Goal: Task Accomplishment & Management: Use online tool/utility

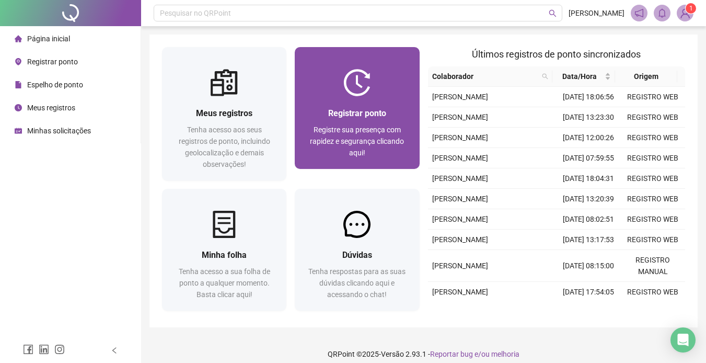
click at [378, 63] on div "Registrar ponto Registre sua presença com rapidez e segurança clicando aqui!" at bounding box center [357, 108] width 124 height 122
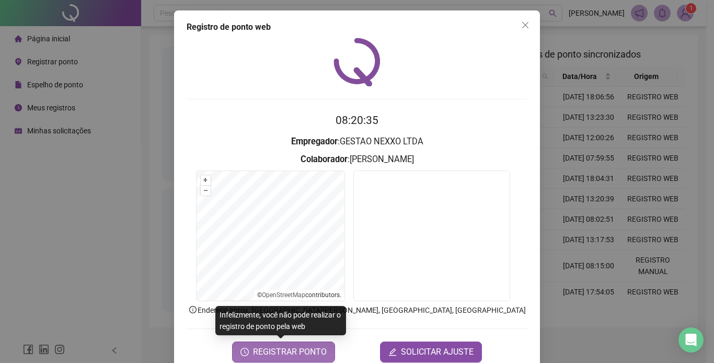
click at [303, 355] on span "REGISTRAR PONTO" at bounding box center [290, 351] width 74 height 13
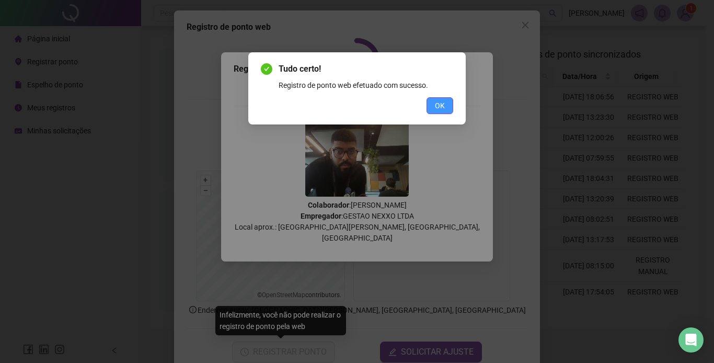
click at [442, 102] on span "OK" at bounding box center [440, 105] width 10 height 11
